Goal: Task Accomplishment & Management: Use online tool/utility

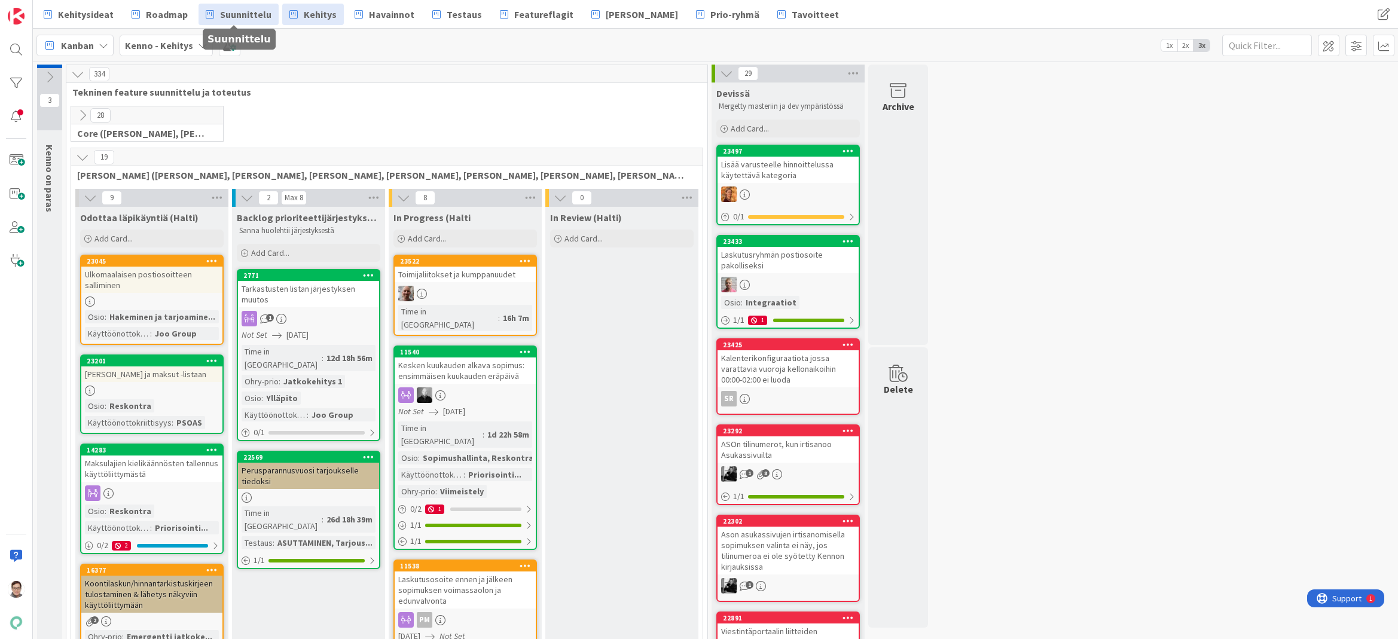
click at [249, 15] on span "Suunnittelu" at bounding box center [245, 14] width 51 height 14
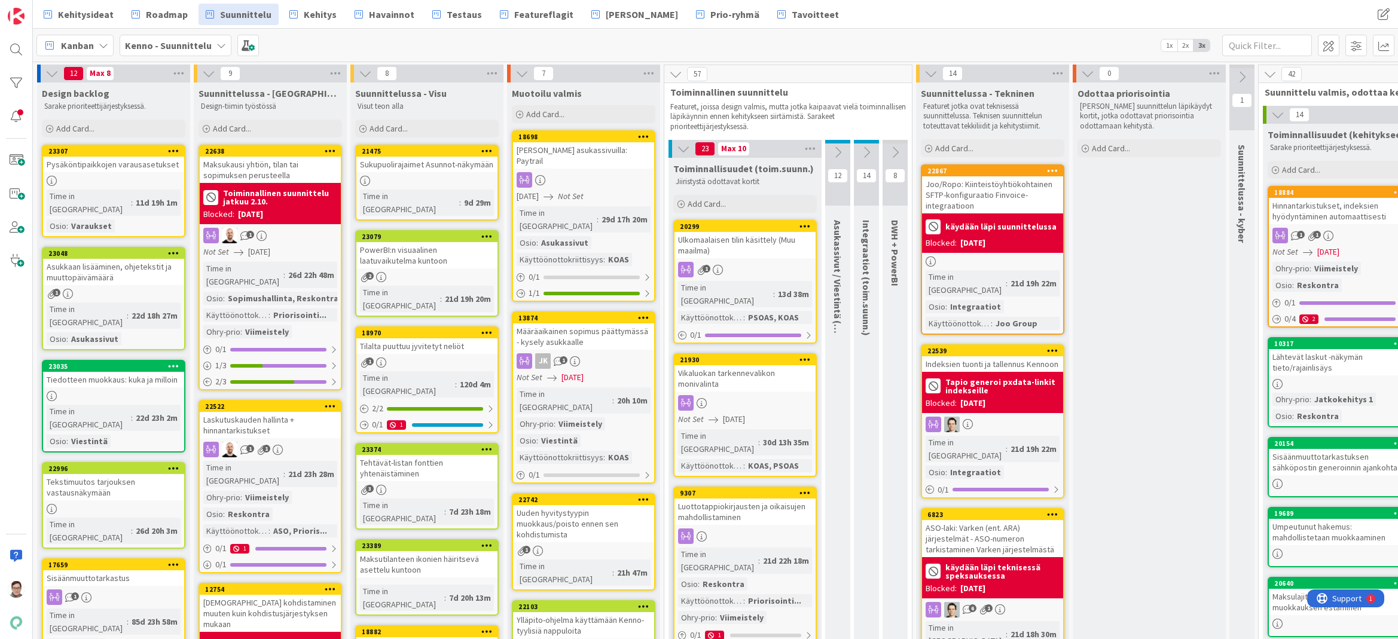
click at [270, 169] on div "Maksukausi yhtiön, tilan tai sopimuksen perusteella" at bounding box center [270, 170] width 141 height 26
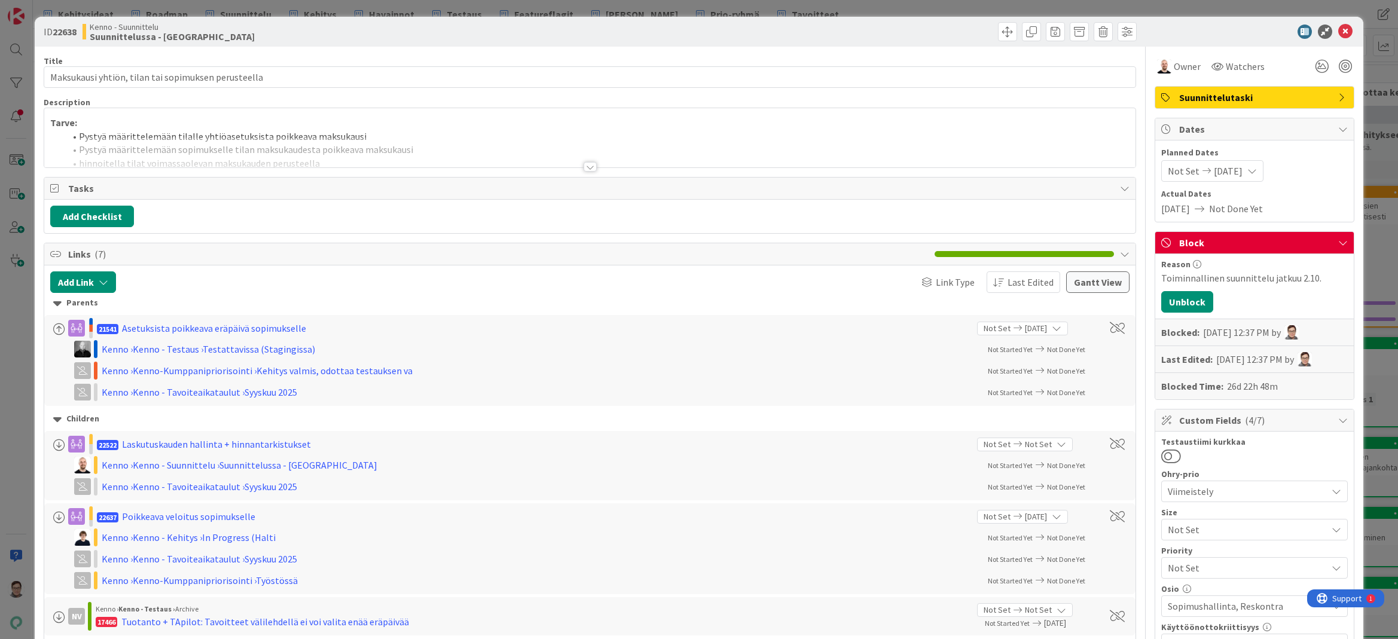
click at [584, 166] on div at bounding box center [590, 167] width 13 height 10
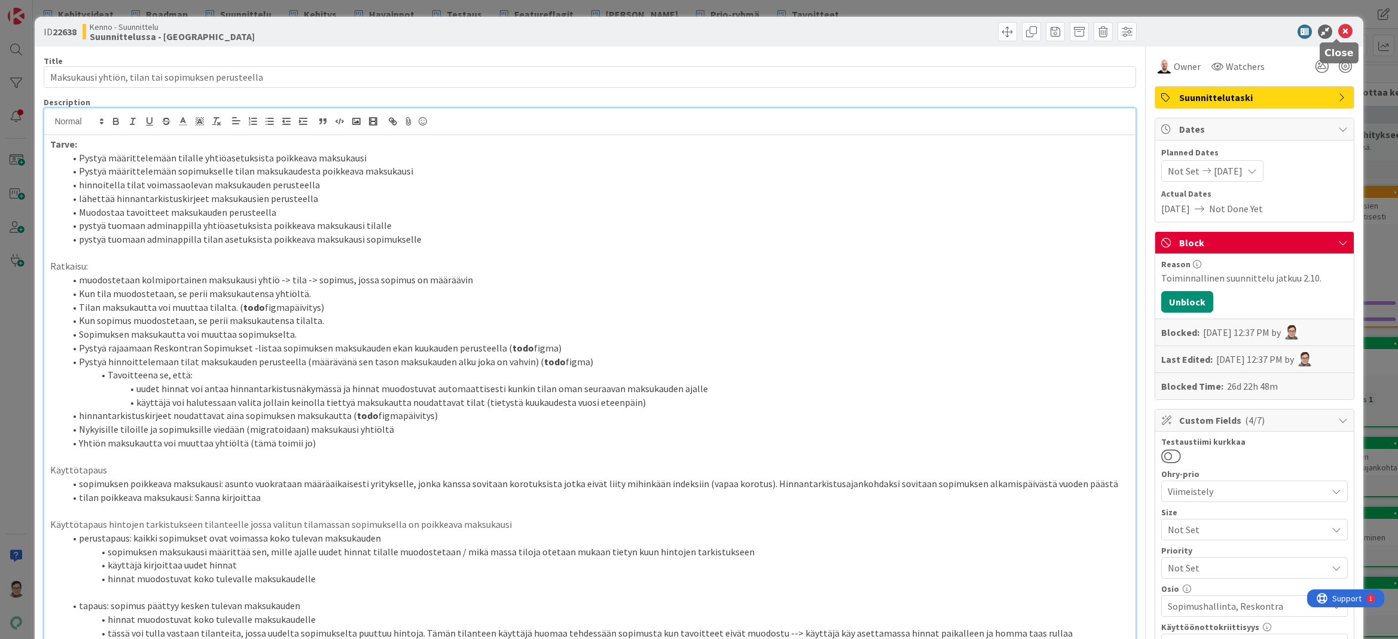
click at [1340, 32] on icon at bounding box center [1345, 32] width 14 height 14
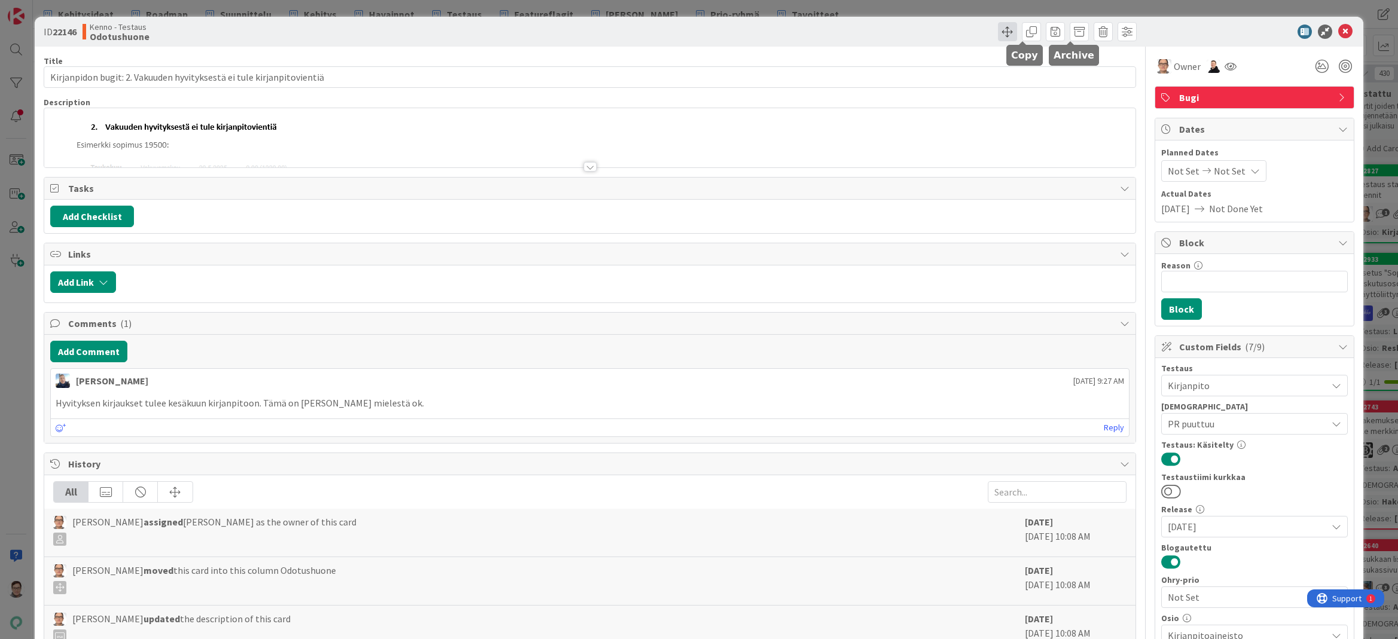
click at [999, 29] on span at bounding box center [1007, 31] width 19 height 19
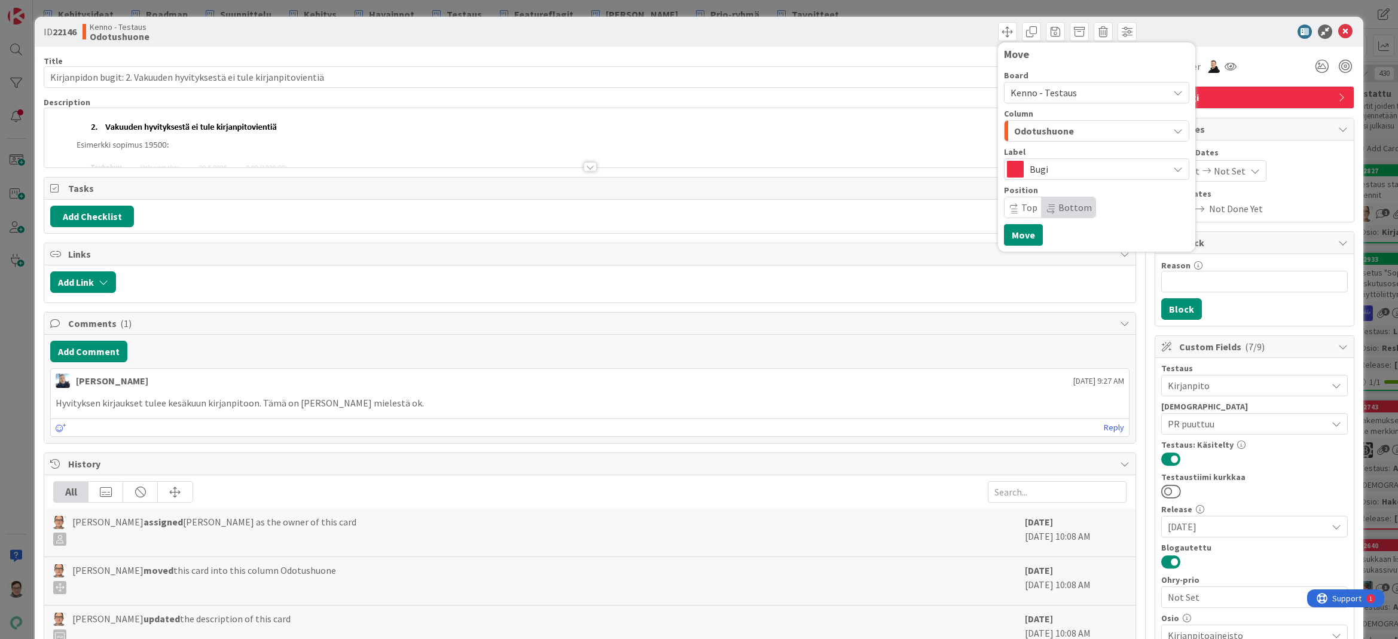
click at [1046, 93] on span "Kenno - Testaus" at bounding box center [1043, 93] width 66 height 12
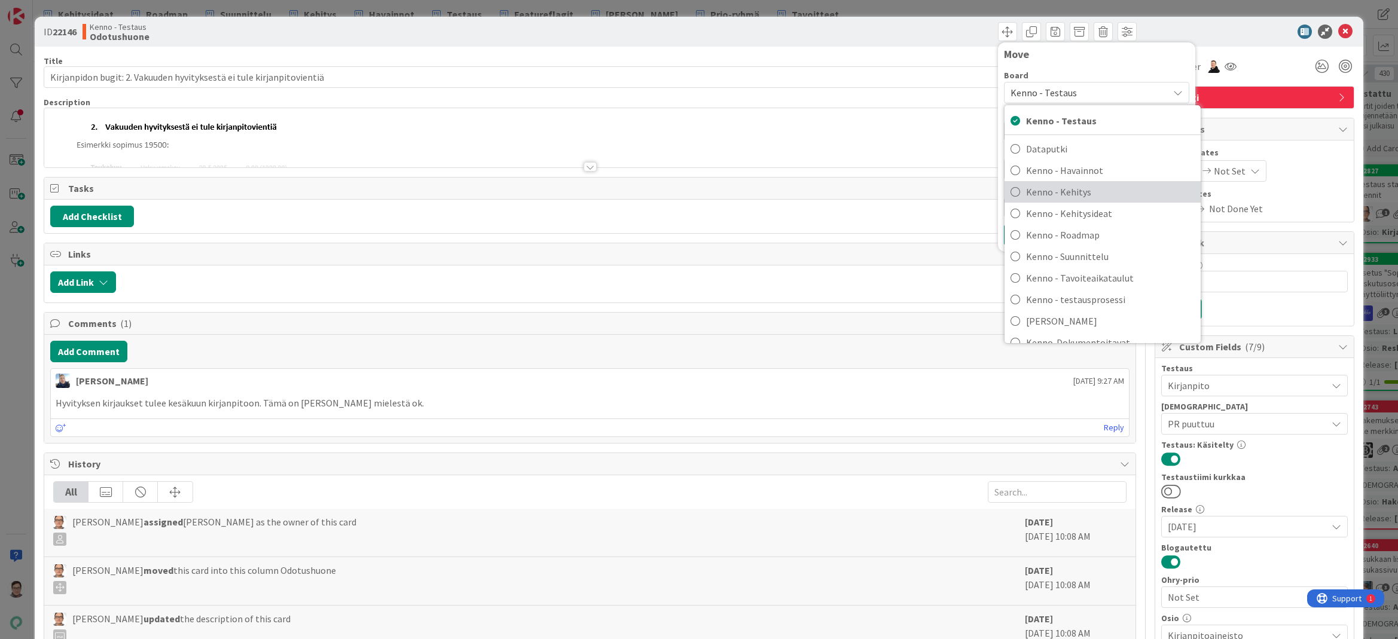
click at [1062, 194] on span "Kenno - Kehitys" at bounding box center [1110, 192] width 169 height 18
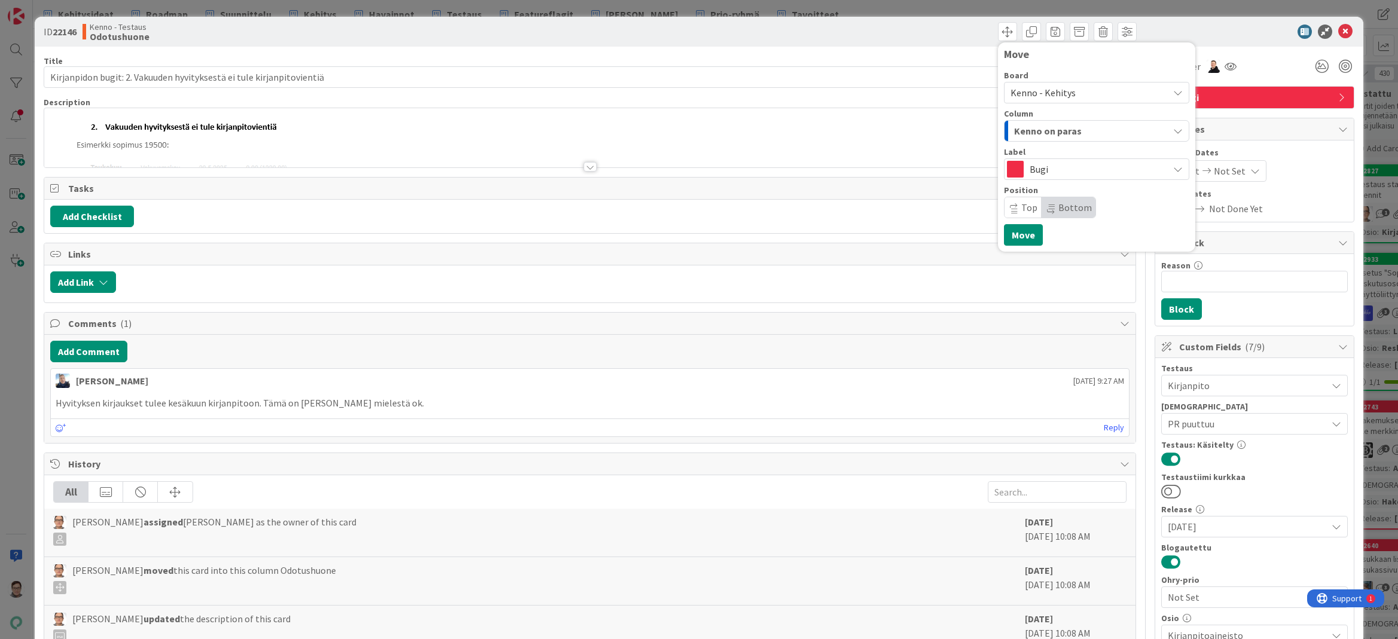
click at [1053, 132] on span "Kenno on paras" at bounding box center [1048, 131] width 68 height 16
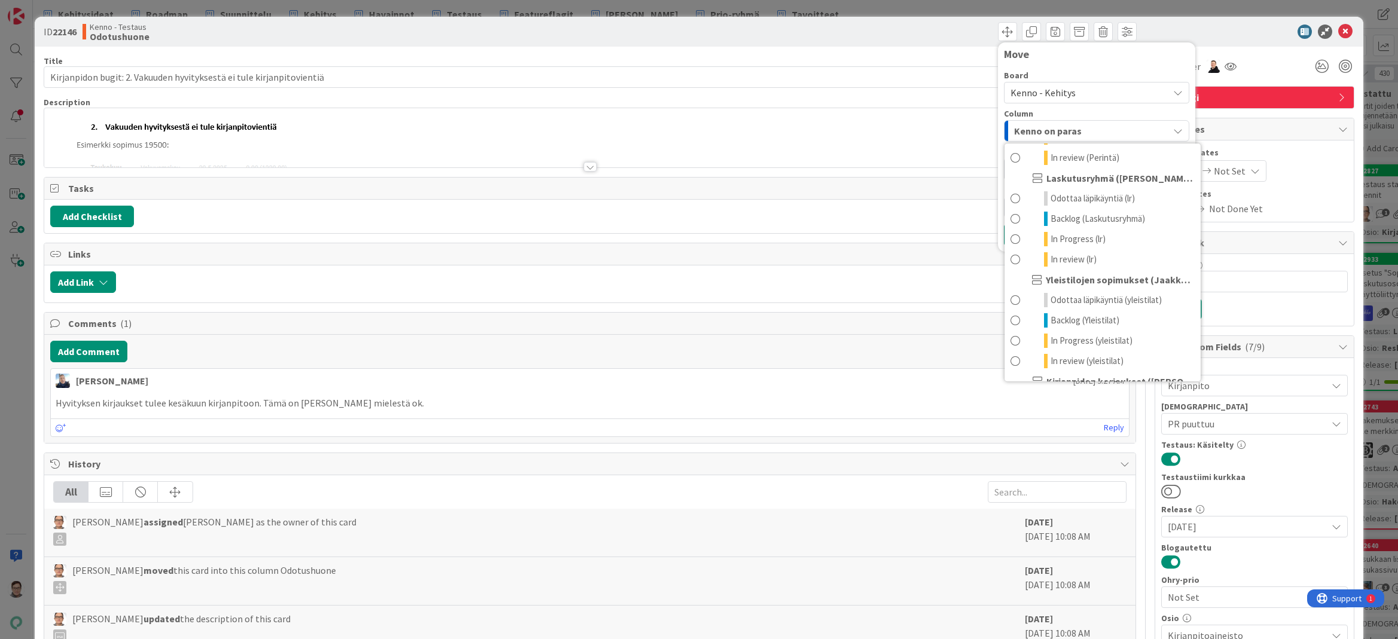
scroll to position [478, 0]
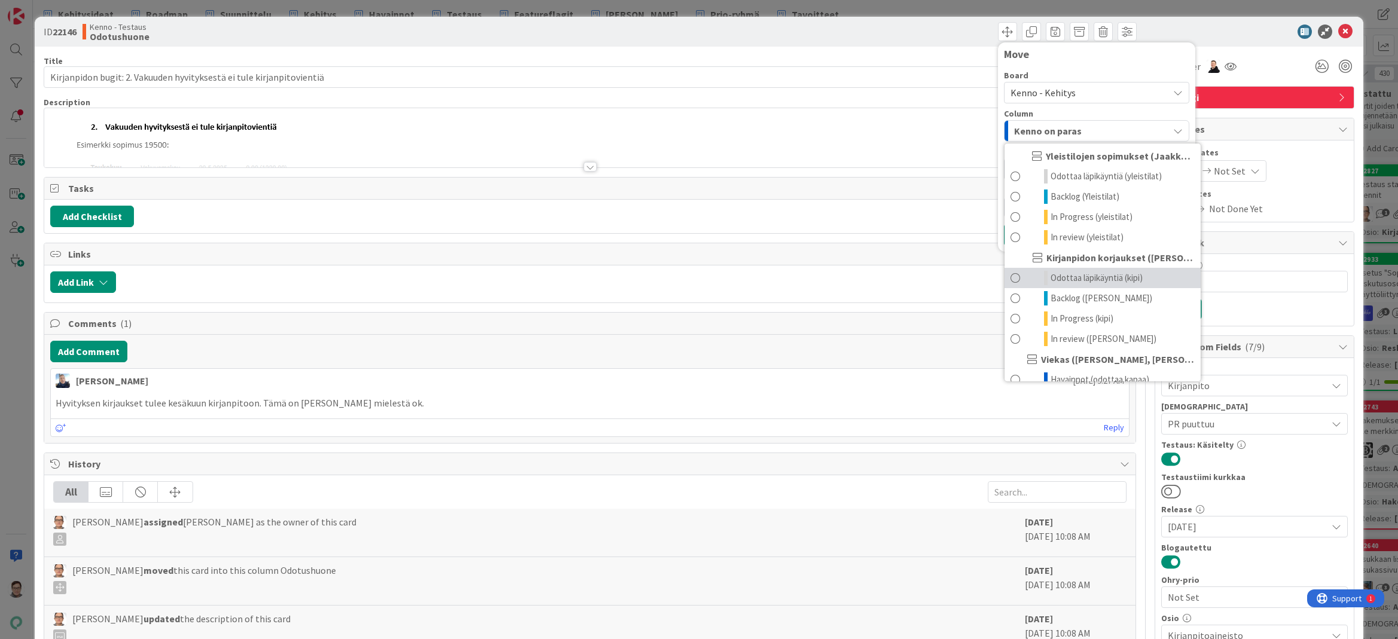
click at [1070, 273] on span "Odottaa läpikäyntiä (kipi)" at bounding box center [1096, 278] width 92 height 14
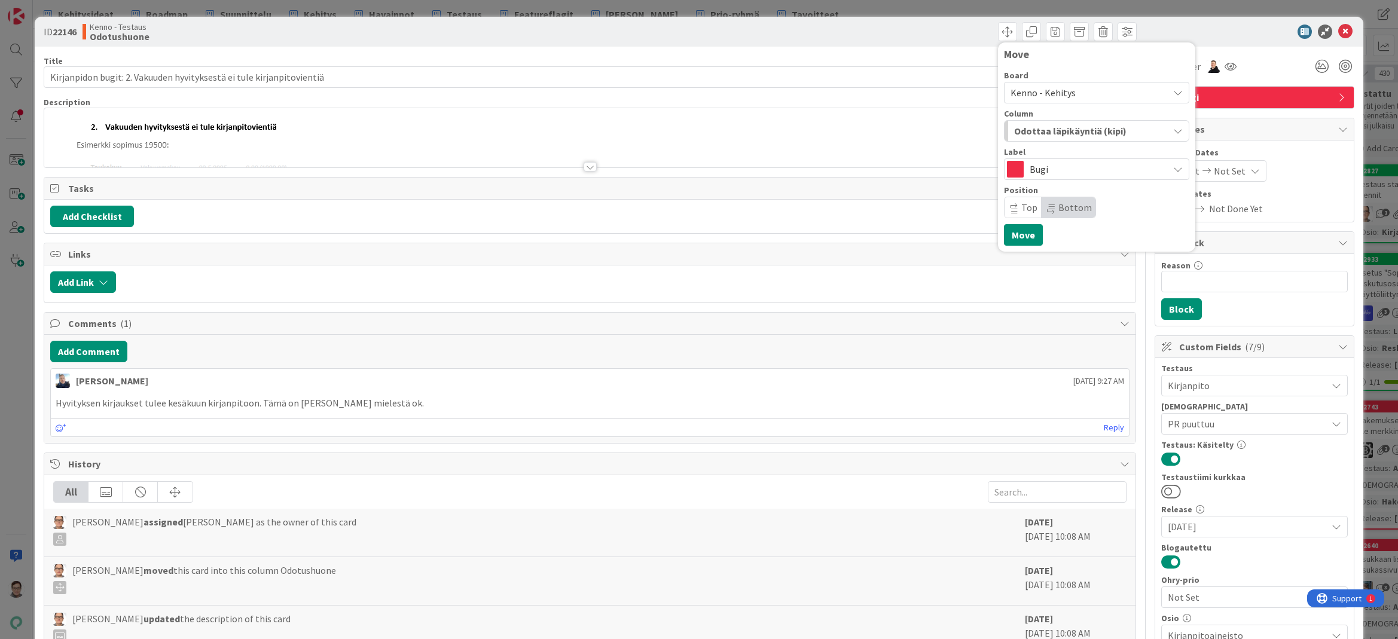
click at [1021, 209] on span "Top" at bounding box center [1029, 207] width 16 height 12
click at [1018, 236] on button "Move" at bounding box center [1023, 235] width 39 height 22
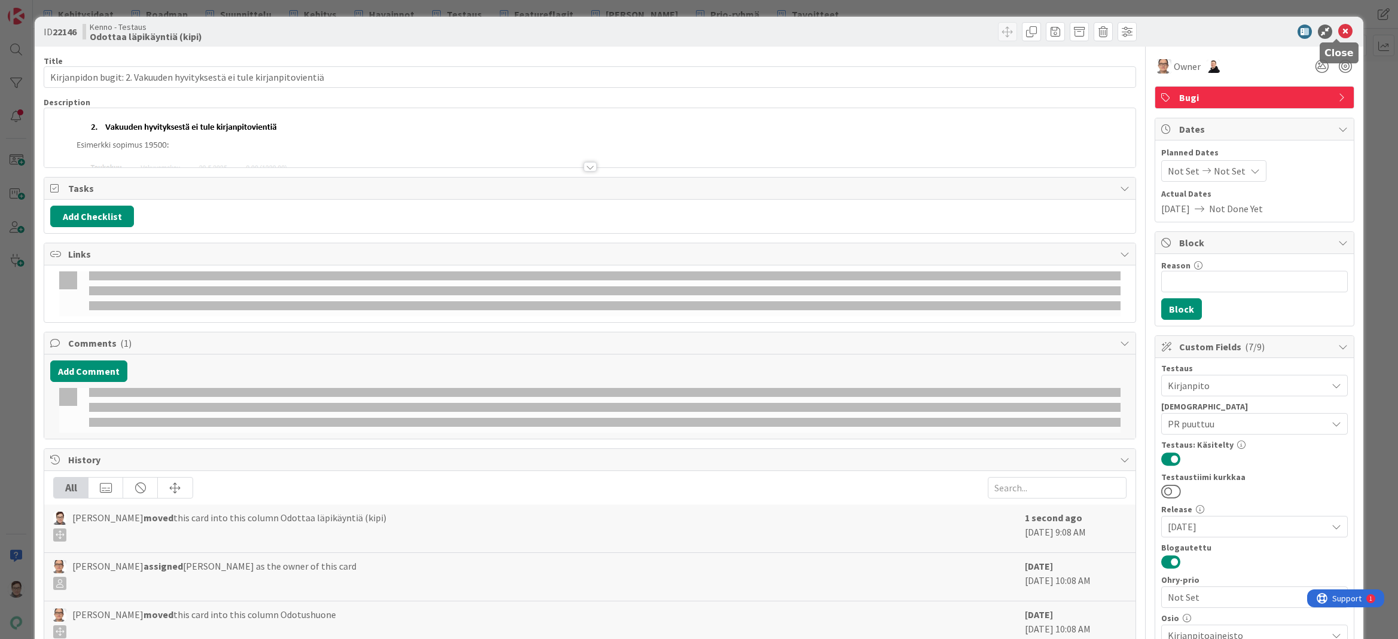
click at [1338, 33] on icon at bounding box center [1345, 32] width 14 height 14
